Goal: Information Seeking & Learning: Learn about a topic

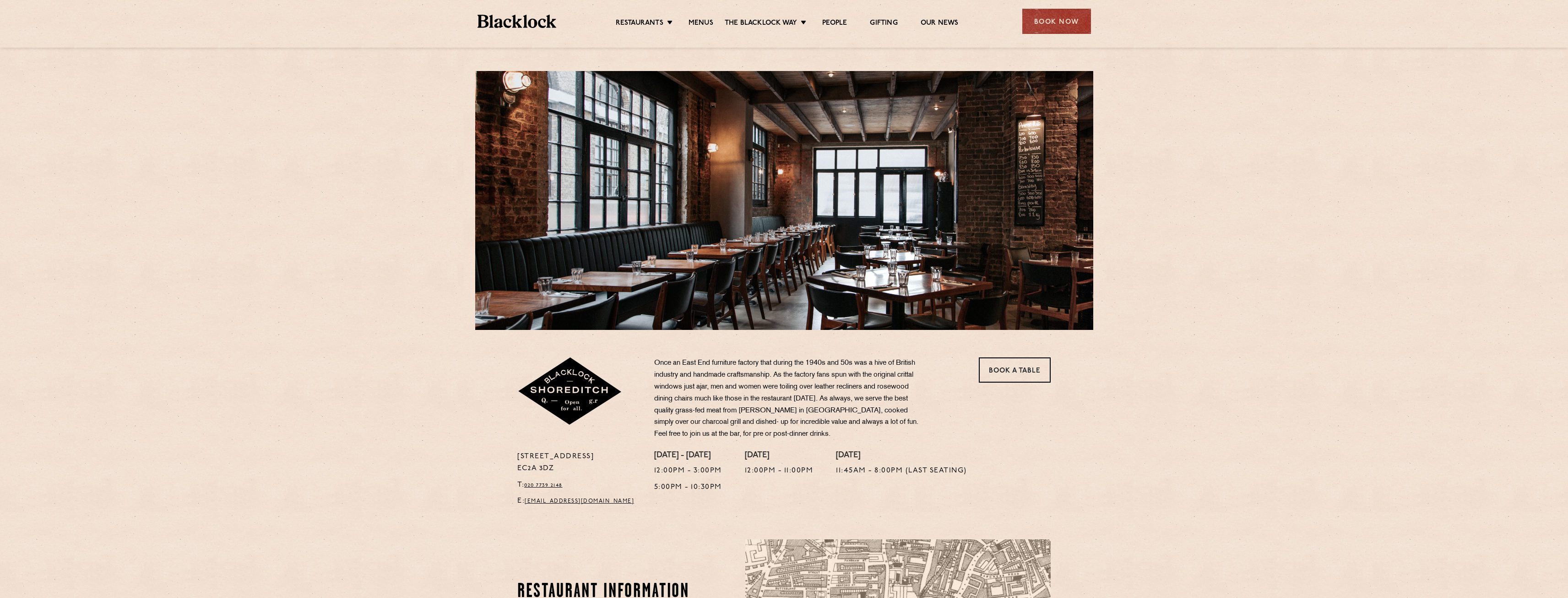
click at [713, 19] on li "Menus" at bounding box center [701, 24] width 48 height 10
click at [705, 23] on link "Menus" at bounding box center [701, 24] width 25 height 10
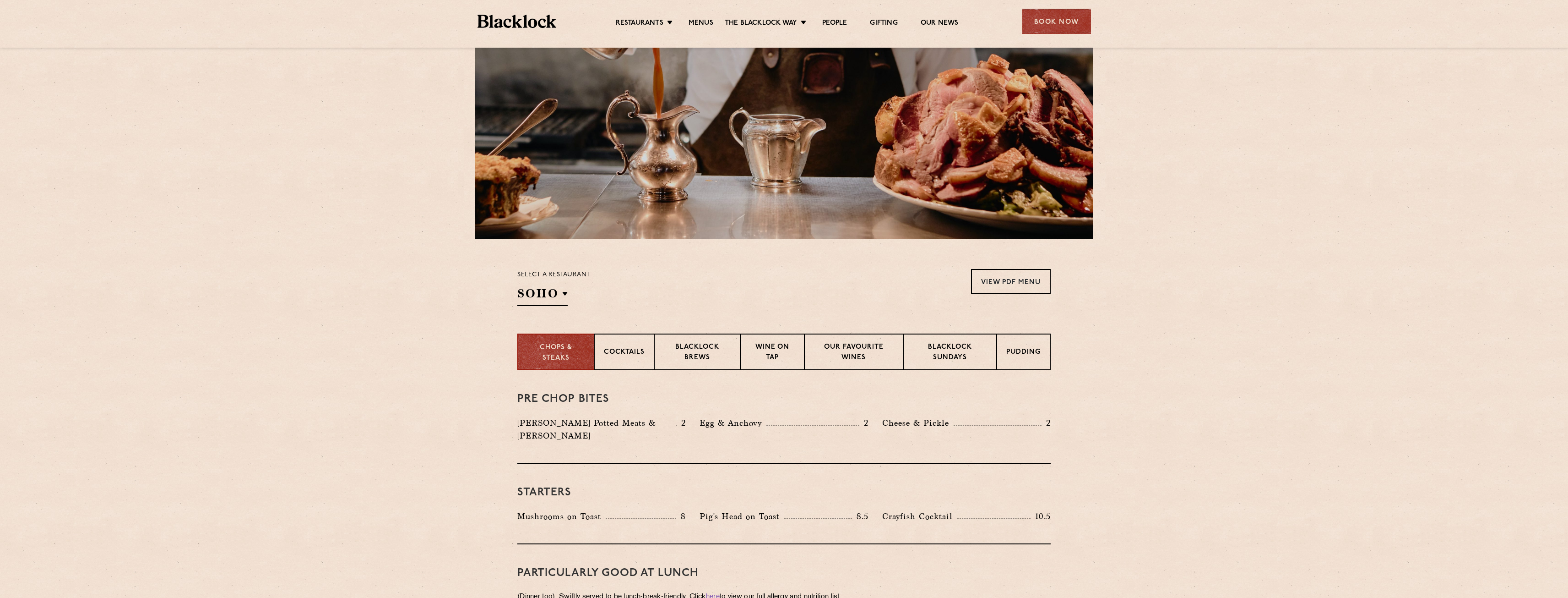
scroll to position [92, 0]
click at [527, 296] on h2 "SOHO" at bounding box center [542, 294] width 50 height 20
click at [555, 370] on p "Shoreditch" at bounding box center [564, 371] width 50 height 9
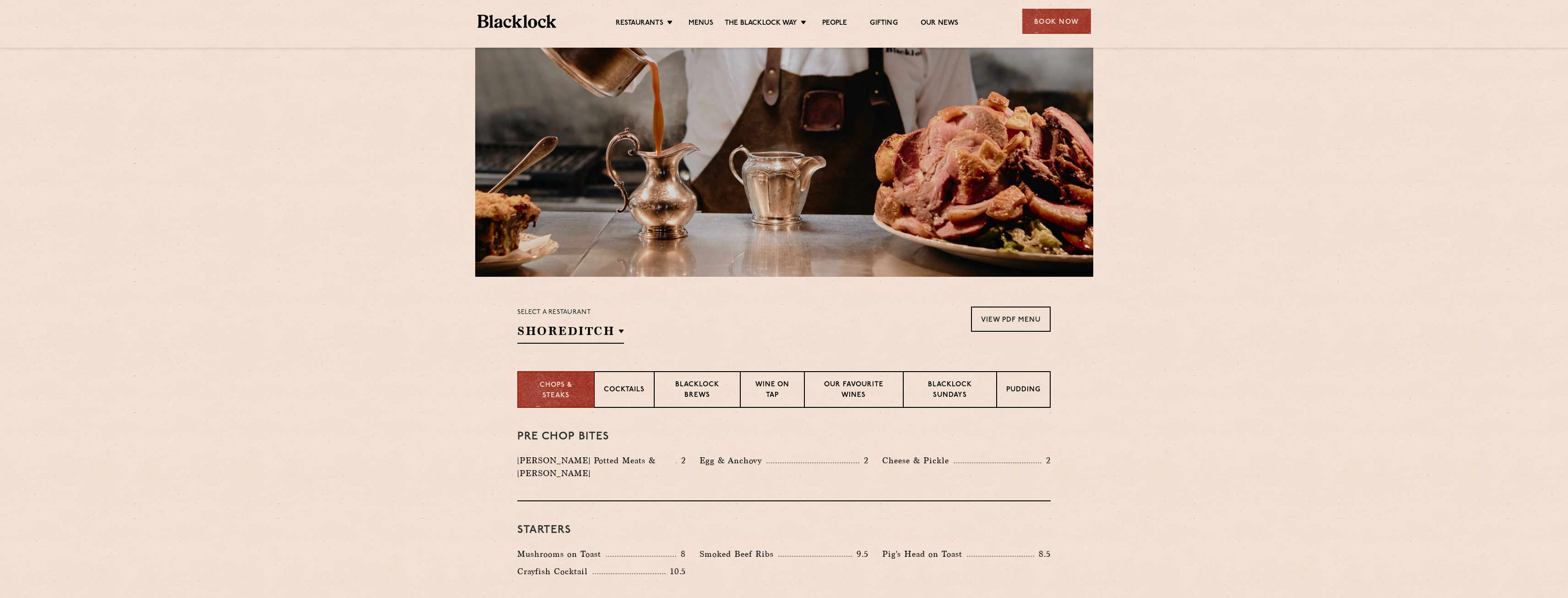
scroll to position [0, 0]
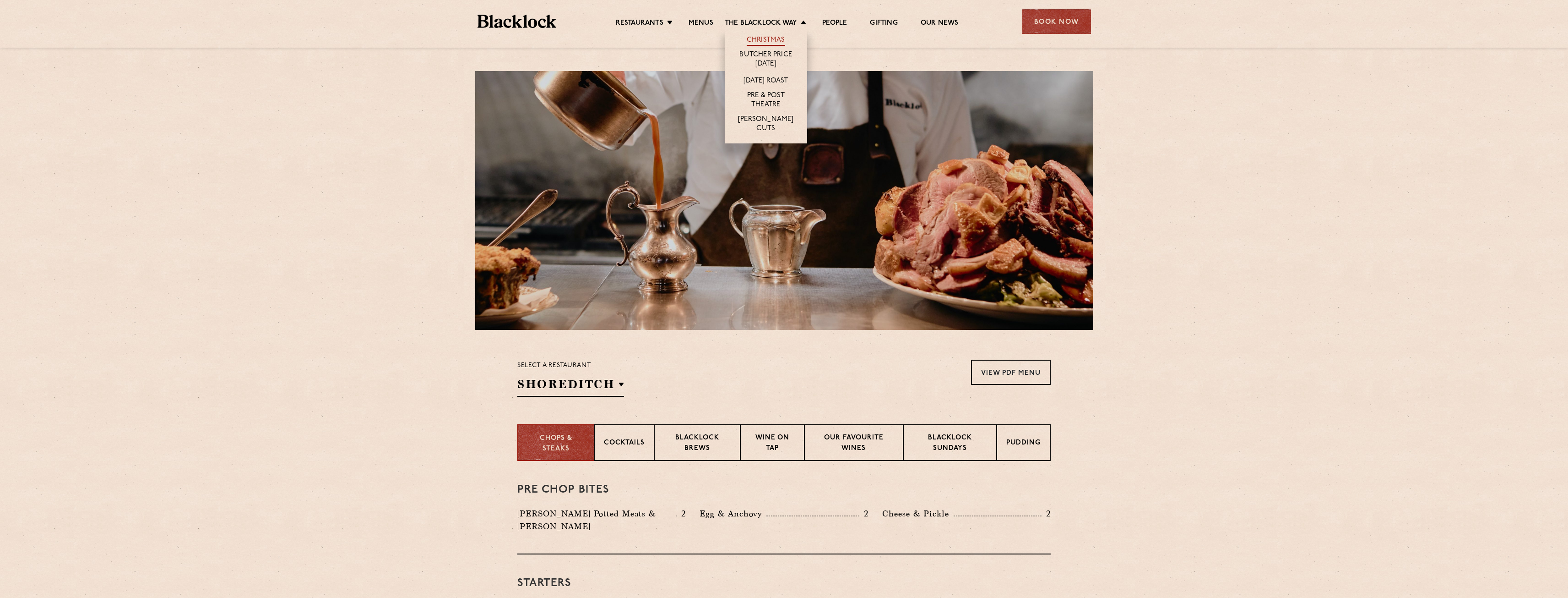
click at [767, 37] on link "Christmas" at bounding box center [765, 40] width 39 height 10
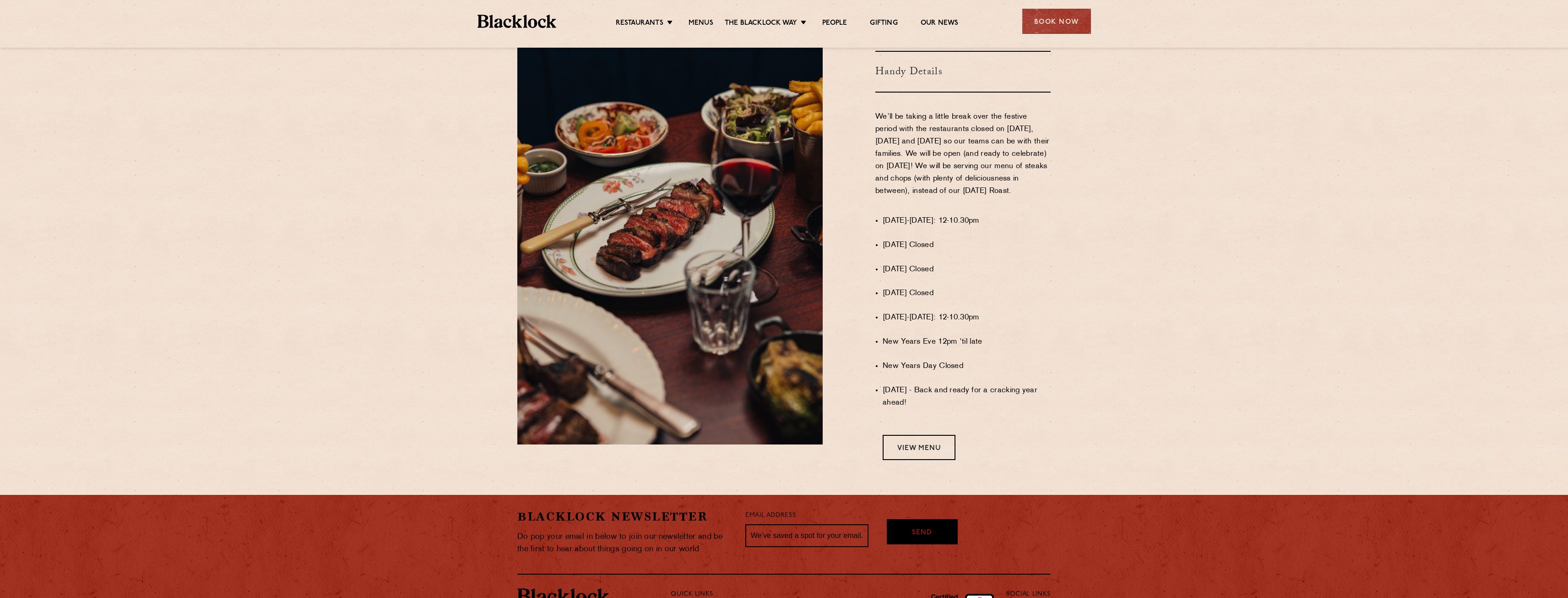
scroll to position [596, 0]
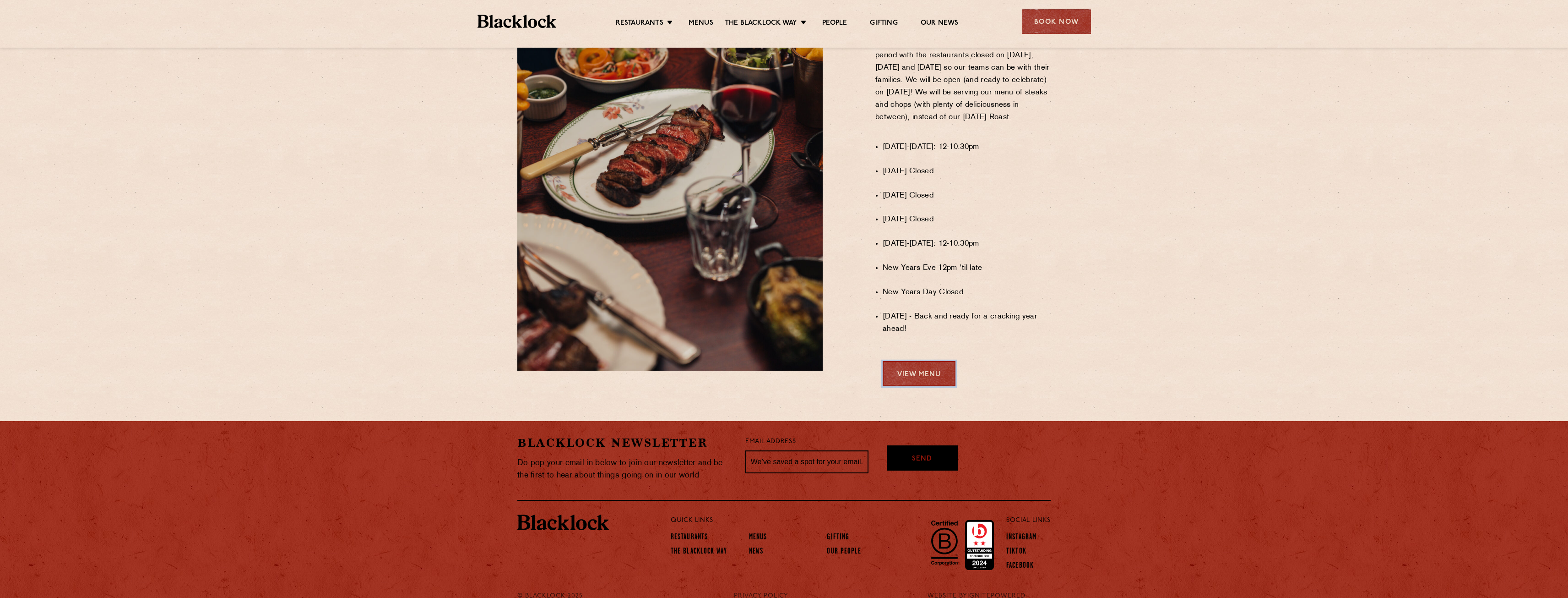
click at [932, 375] on link "View Menu" at bounding box center [919, 373] width 73 height 25
